Goal: Use online tool/utility: Utilize a website feature to perform a specific function

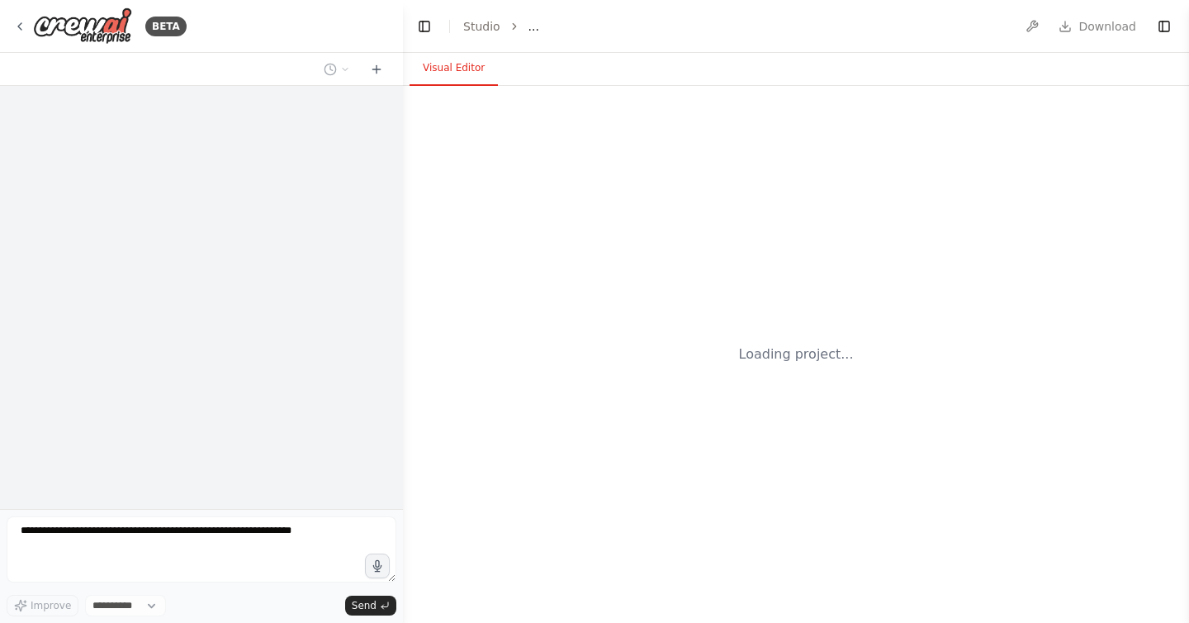
select select "****"
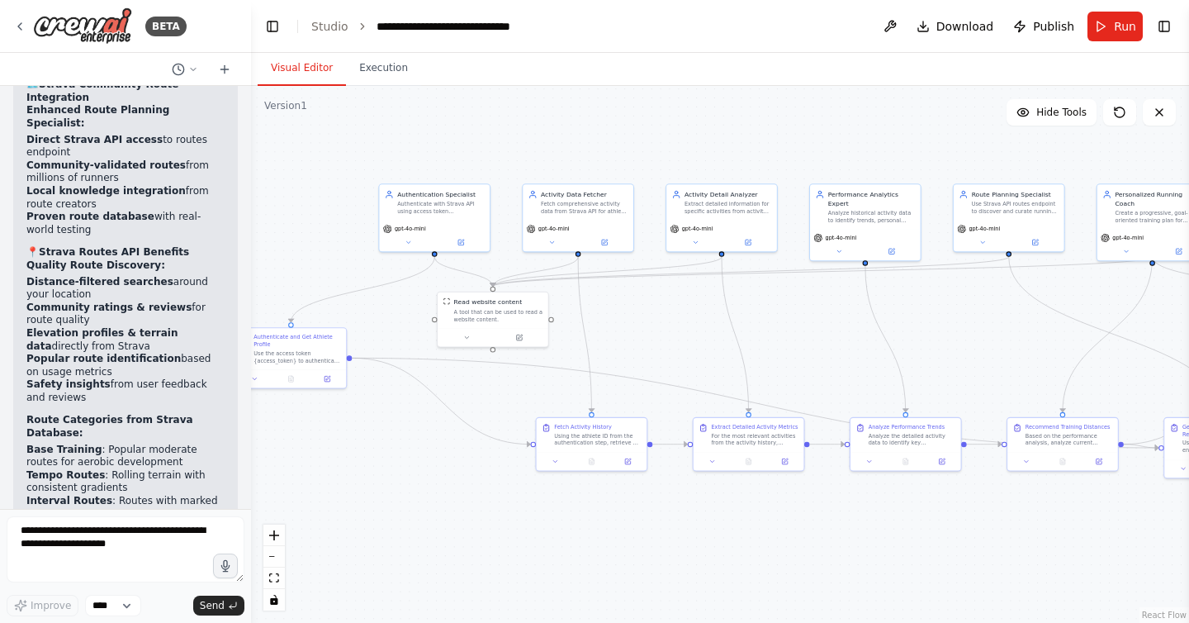
drag, startPoint x: 401, startPoint y: 141, endPoint x: 251, endPoint y: 154, distance: 150.0
click at [251, 154] on div "BETA Agent Architecture Overview Auth Agent Purpose: Uses access token to authe…" at bounding box center [594, 311] width 1189 height 623
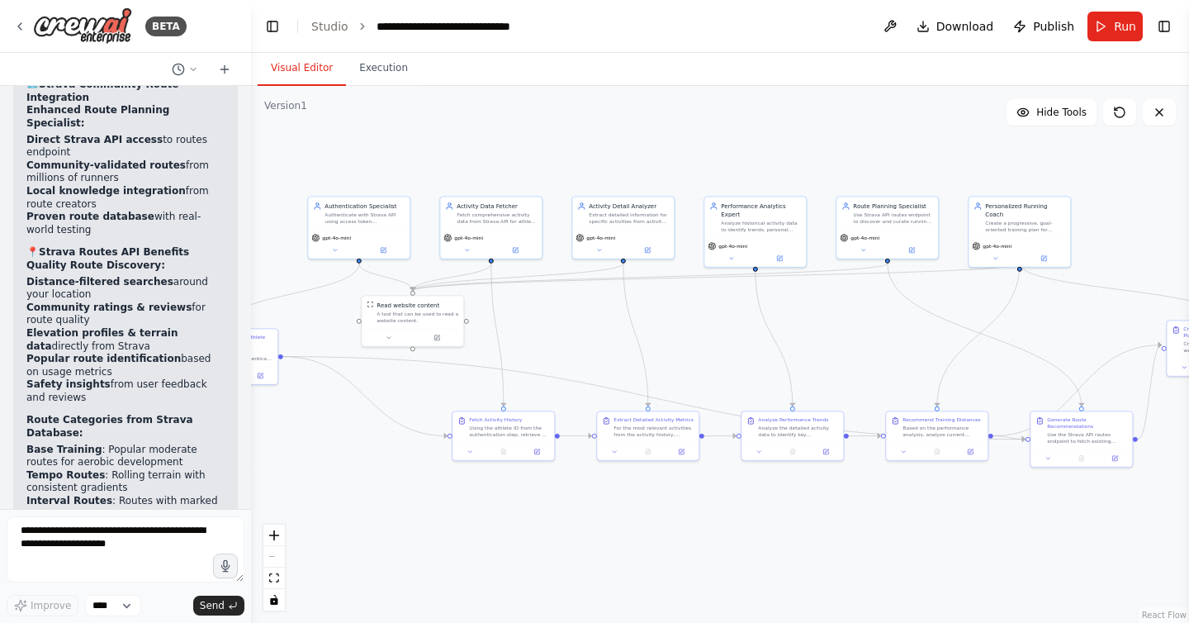
drag, startPoint x: 918, startPoint y: 144, endPoint x: 933, endPoint y: 144, distance: 15.7
click at [933, 144] on div ".deletable-edge-delete-btn { width: 20px; height: 20px; border: 0px solid #ffff…" at bounding box center [720, 354] width 938 height 537
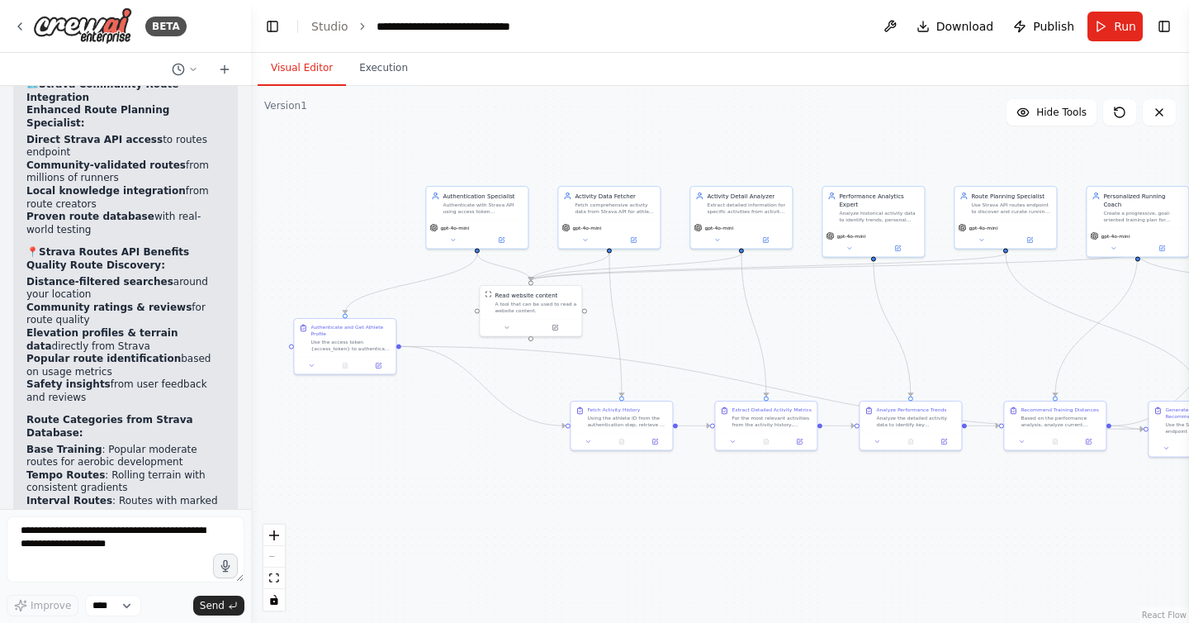
drag, startPoint x: 251, startPoint y: 167, endPoint x: 275, endPoint y: 157, distance: 25.9
click at [275, 157] on div ".deletable-edge-delete-btn { width: 20px; height: 20px; border: 0px solid #ffff…" at bounding box center [720, 354] width 938 height 537
click at [1014, 199] on div "Route Planning Specialist Use Strava API routes endpoint to discover and curate…" at bounding box center [1016, 199] width 80 height 23
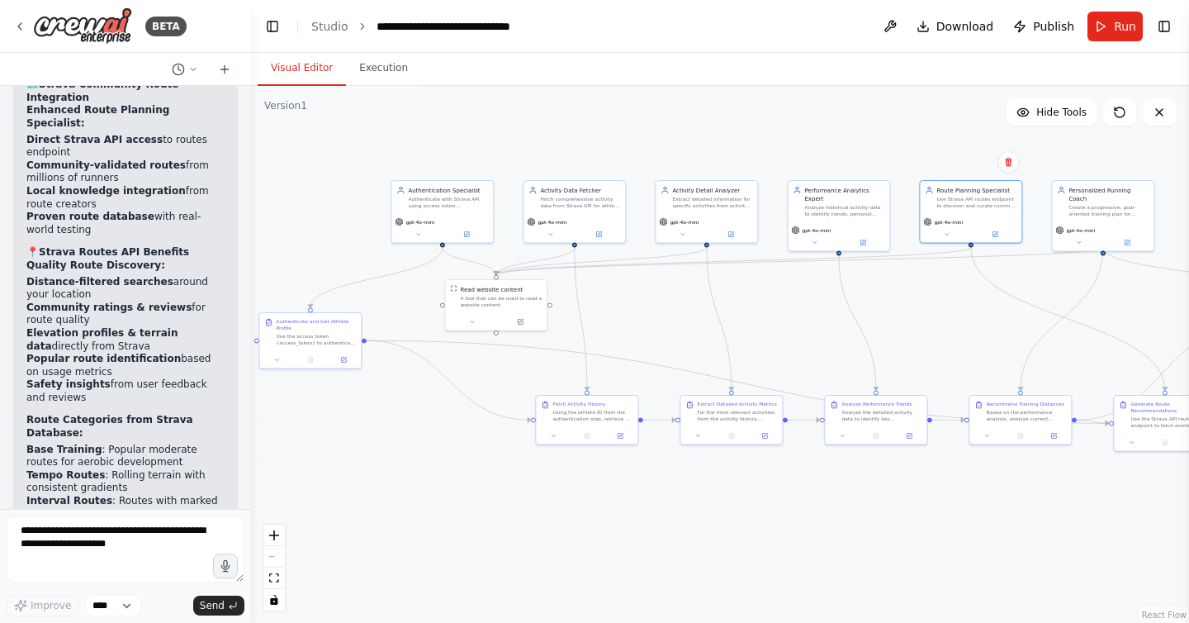
drag, startPoint x: 906, startPoint y: 137, endPoint x: 866, endPoint y: 134, distance: 39.8
click at [866, 134] on div ".deletable-edge-delete-btn { width: 20px; height: 20px; border: 0px solid #ffff…" at bounding box center [720, 354] width 938 height 537
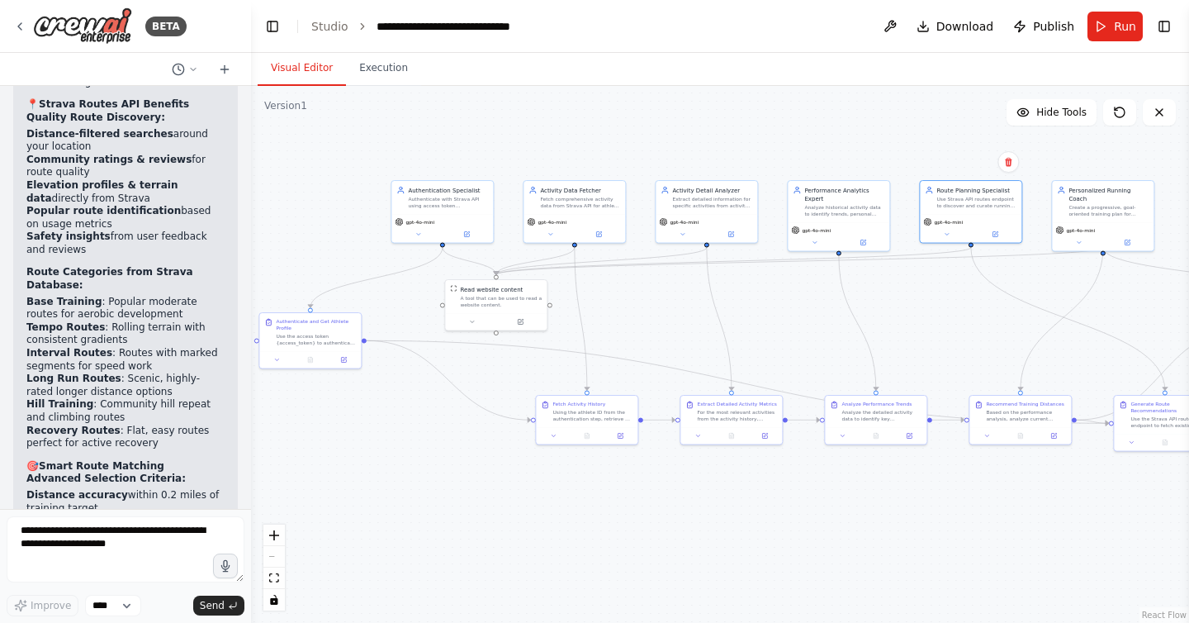
scroll to position [15111, 0]
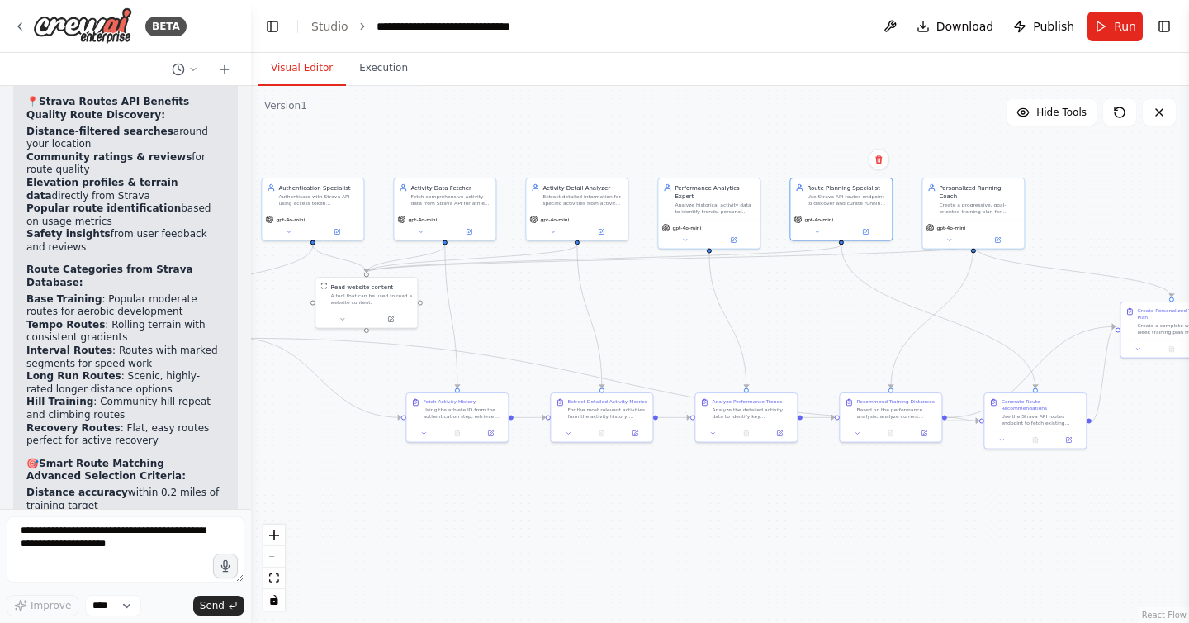
drag, startPoint x: 453, startPoint y: 558, endPoint x: 322, endPoint y: 555, distance: 130.5
click at [322, 555] on div ".deletable-edge-delete-btn { width: 20px; height: 20px; border: 0px solid #ffff…" at bounding box center [720, 354] width 938 height 537
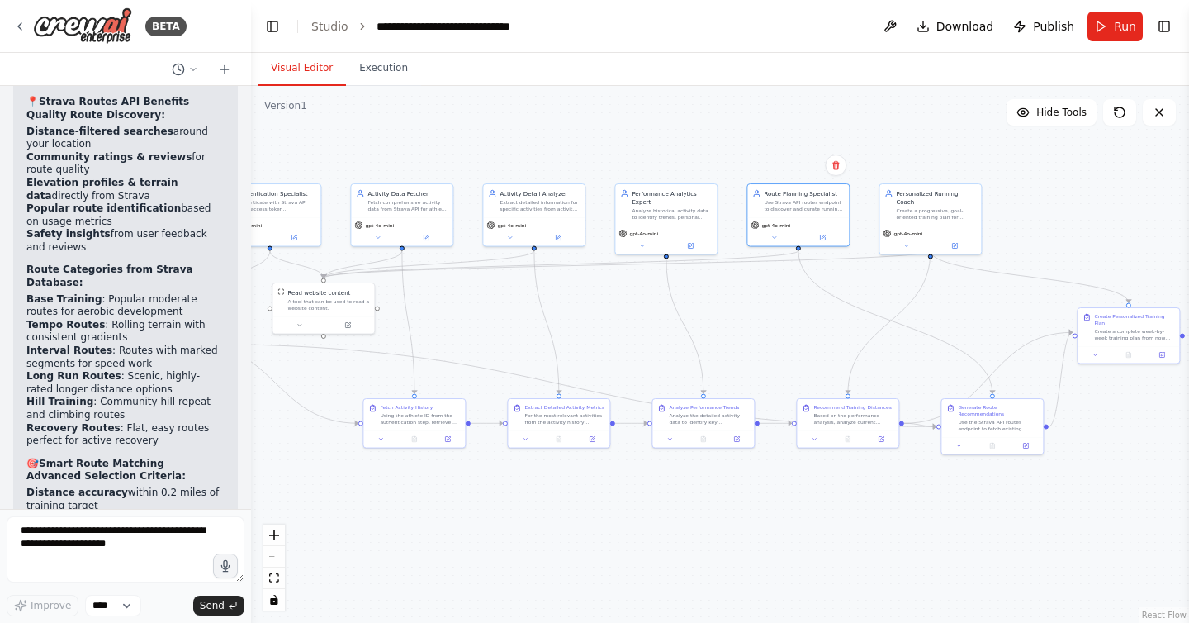
drag, startPoint x: 588, startPoint y: 535, endPoint x: 545, endPoint y: 541, distance: 43.3
click at [545, 541] on div ".deletable-edge-delete-btn { width: 20px; height: 20px; border: 0px solid #ffff…" at bounding box center [720, 354] width 938 height 537
